Goal: Transaction & Acquisition: Book appointment/travel/reservation

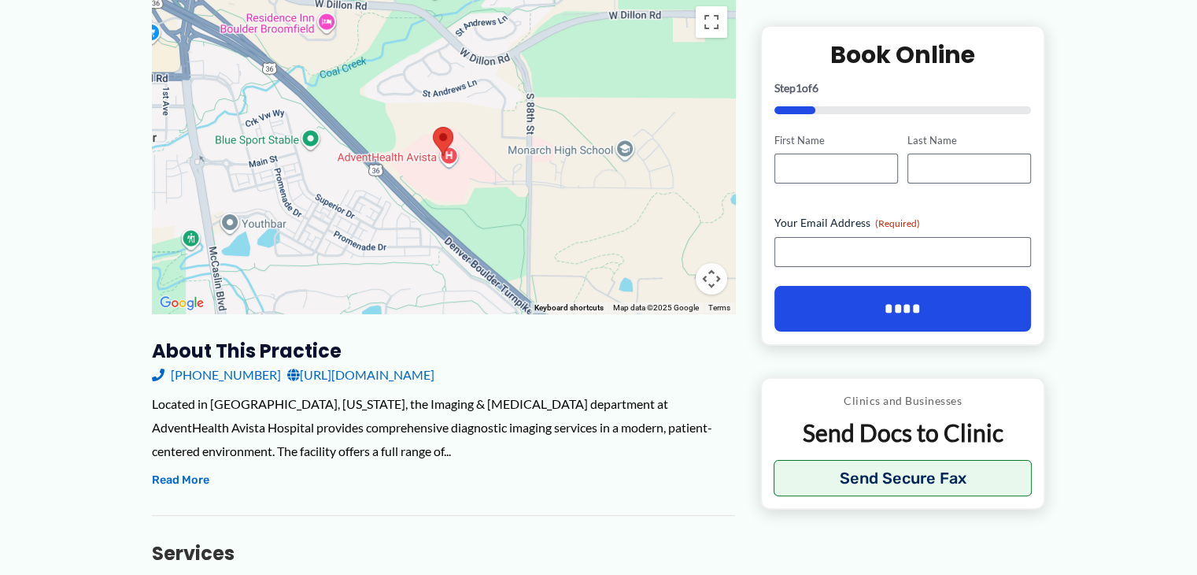
scroll to position [331, 0]
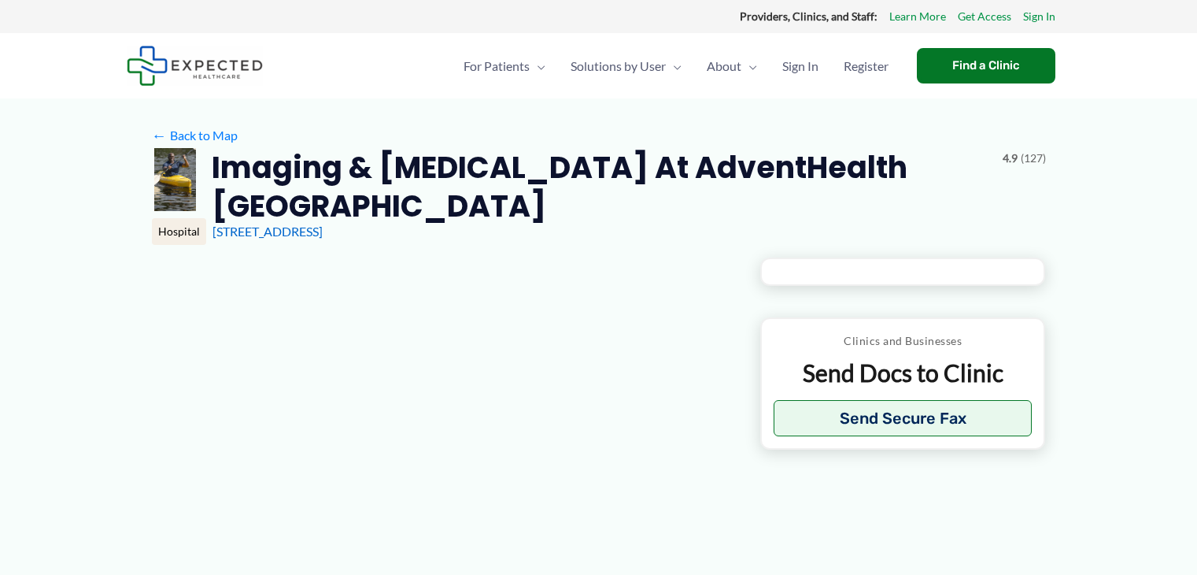
type input "**********"
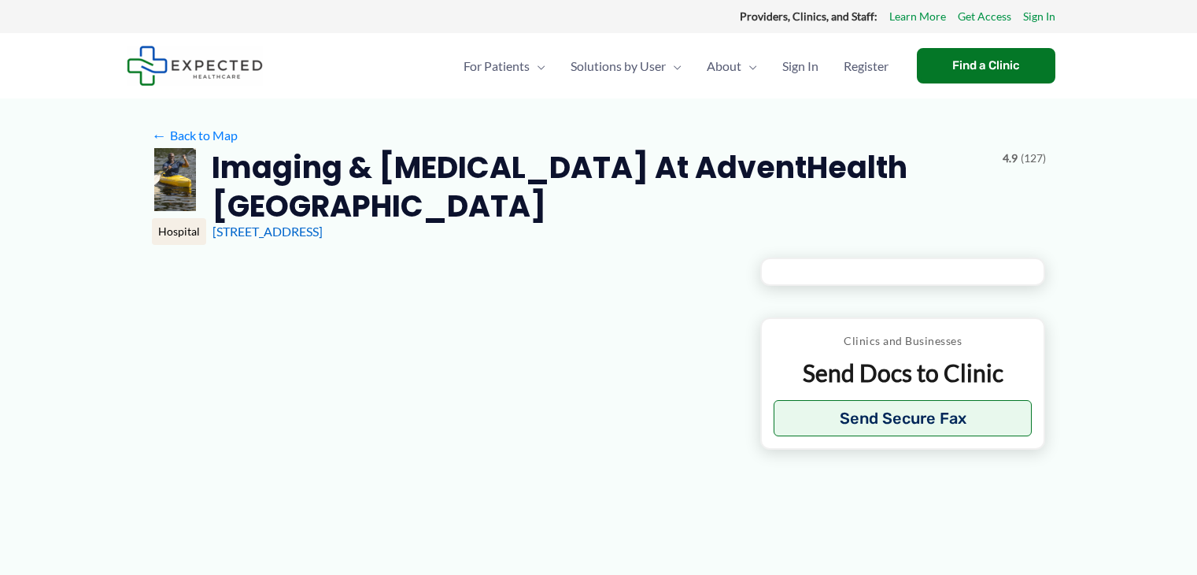
type input "**********"
